Goal: Navigation & Orientation: Find specific page/section

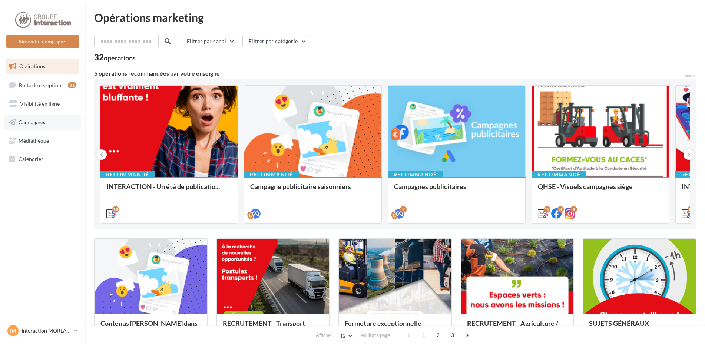
click at [29, 120] on span "Campagnes" at bounding box center [32, 122] width 27 height 6
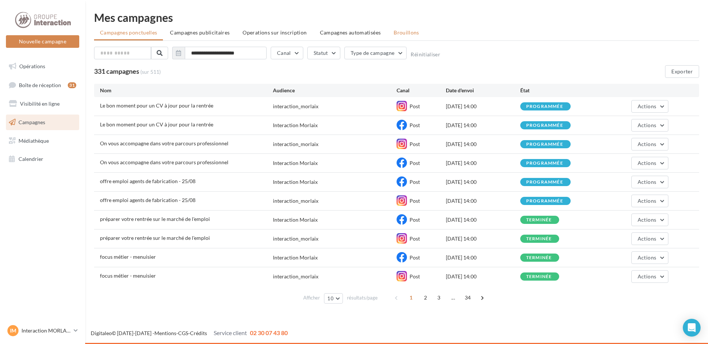
click at [409, 34] on span "Brouillons" at bounding box center [407, 32] width 26 height 6
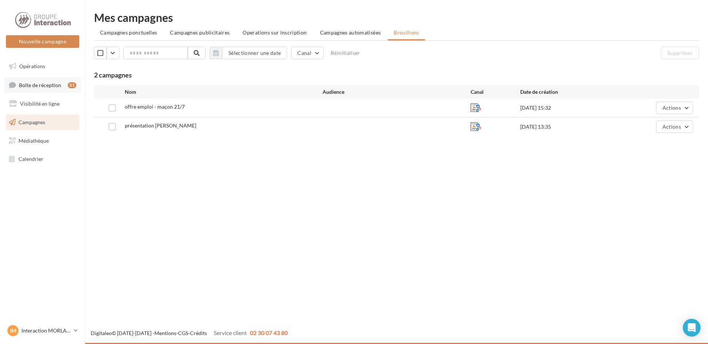
click at [40, 84] on span "Boîte de réception" at bounding box center [40, 84] width 42 height 6
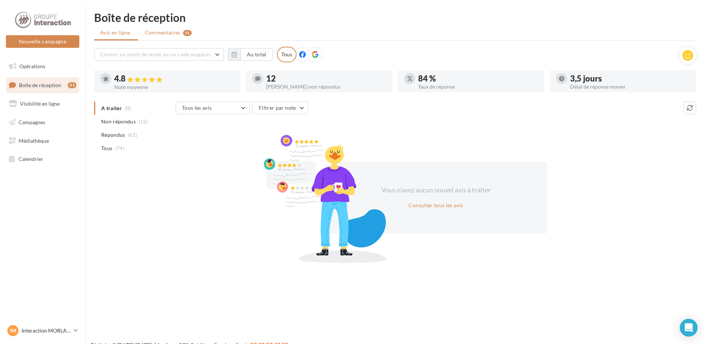
click at [164, 33] on span "Commentaires" at bounding box center [163, 32] width 36 height 7
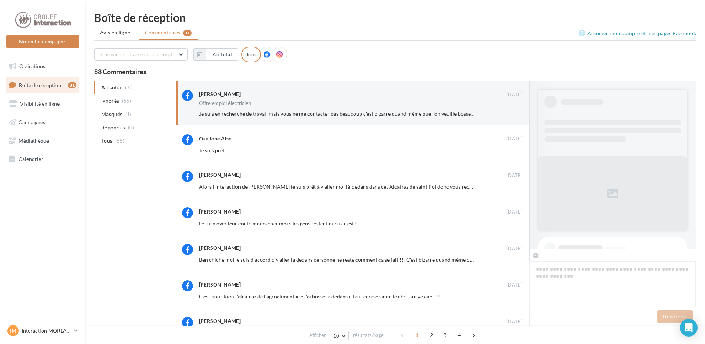
scroll to position [393, 0]
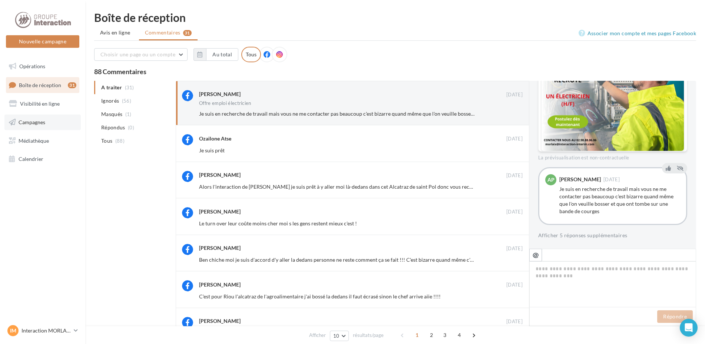
click at [46, 128] on link "Campagnes" at bounding box center [42, 122] width 76 height 16
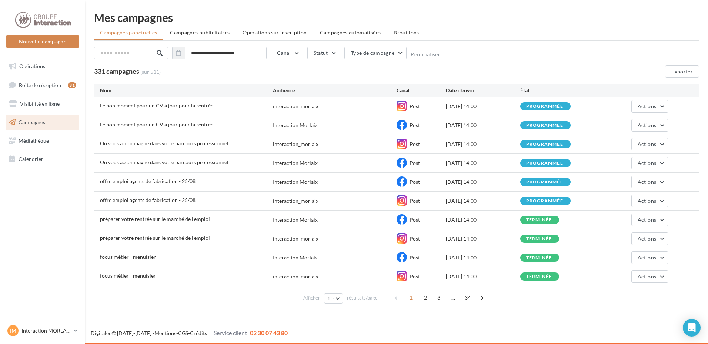
drag, startPoint x: 508, startPoint y: 108, endPoint x: 100, endPoint y: 107, distance: 408.6
click at [100, 107] on div "Le bon moment pour un CV à jour pour la rentrée interaction_morlaix Post [DATE]…" at bounding box center [396, 106] width 605 height 19
drag, startPoint x: 100, startPoint y: 107, endPoint x: 200, endPoint y: 77, distance: 105.2
click at [200, 77] on div "331 campagnes (sur 511) Exporter" at bounding box center [396, 71] width 605 height 13
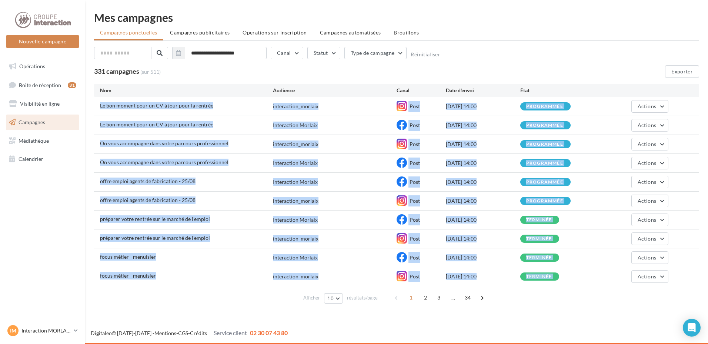
drag, startPoint x: 100, startPoint y: 103, endPoint x: 596, endPoint y: 283, distance: 527.5
click at [596, 283] on div "Le bon moment pour un CV à jour pour la rentrée interaction_morlaix Post 29/08/…" at bounding box center [396, 191] width 605 height 189
click at [421, 297] on span "2" at bounding box center [426, 298] width 12 height 12
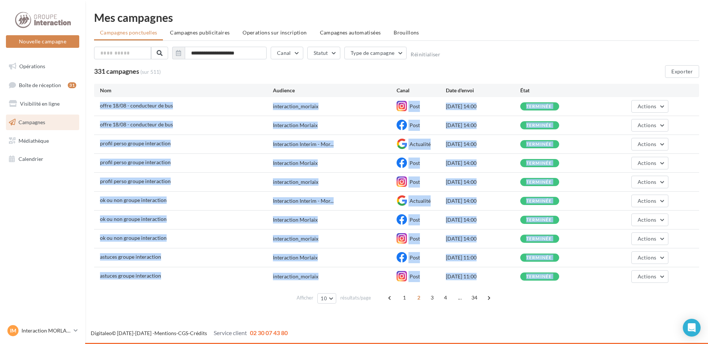
click at [466, 60] on div "**********" at bounding box center [396, 55] width 605 height 16
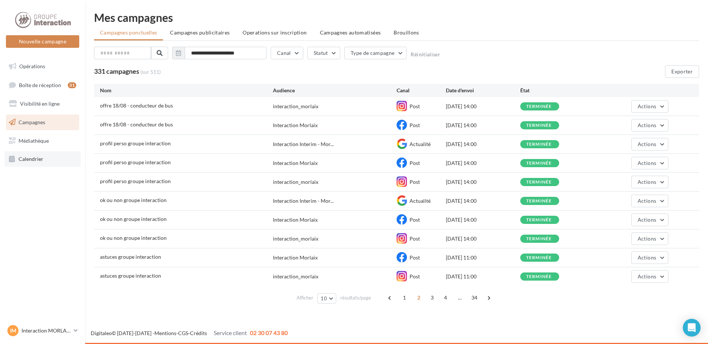
click at [49, 156] on link "Calendrier" at bounding box center [42, 159] width 76 height 16
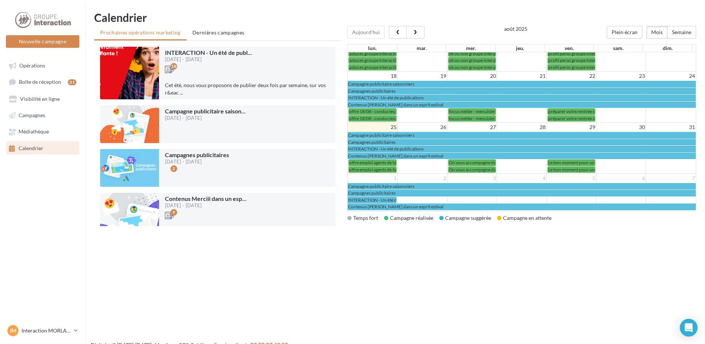
scroll to position [12, 0]
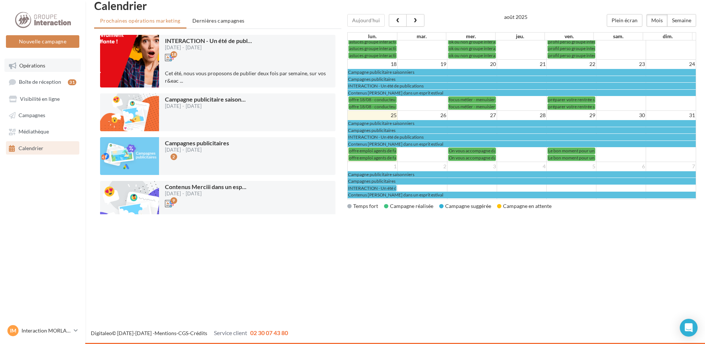
click at [52, 67] on link "Opérations" at bounding box center [42, 65] width 76 height 13
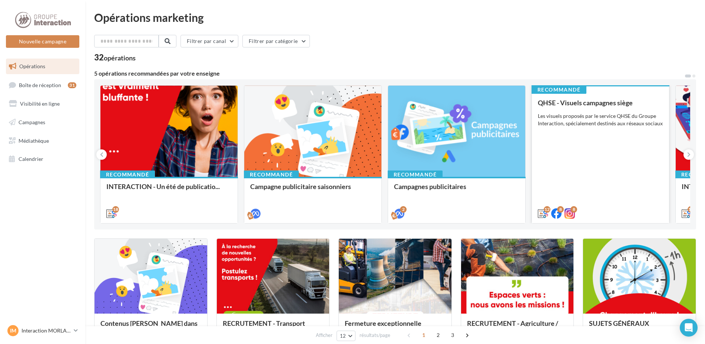
click at [590, 175] on div "QHSE - Visuels campagnes siège Les visuels proposés par le service QHSE du Grou…" at bounding box center [599, 157] width 125 height 117
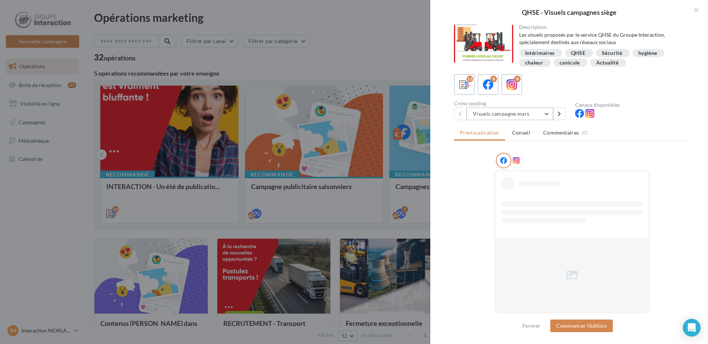
click at [499, 112] on button "Visuels campagne mars" at bounding box center [510, 113] width 87 height 13
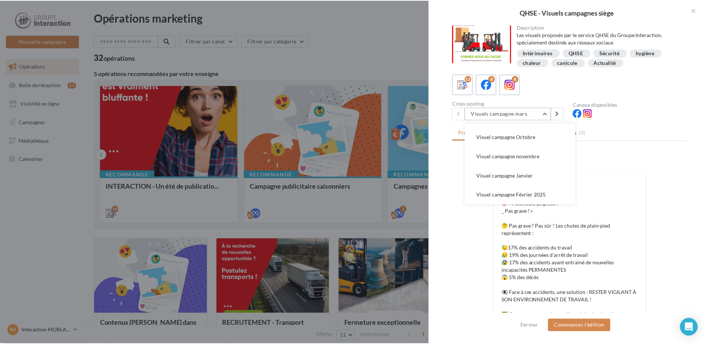
scroll to position [169, 0]
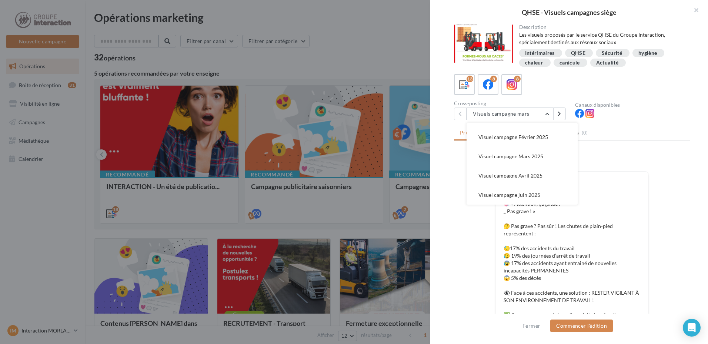
click at [665, 93] on div "13 8 8" at bounding box center [572, 84] width 236 height 21
click at [697, 10] on button "button" at bounding box center [694, 11] width 30 height 22
